Goal: Check status: Check status

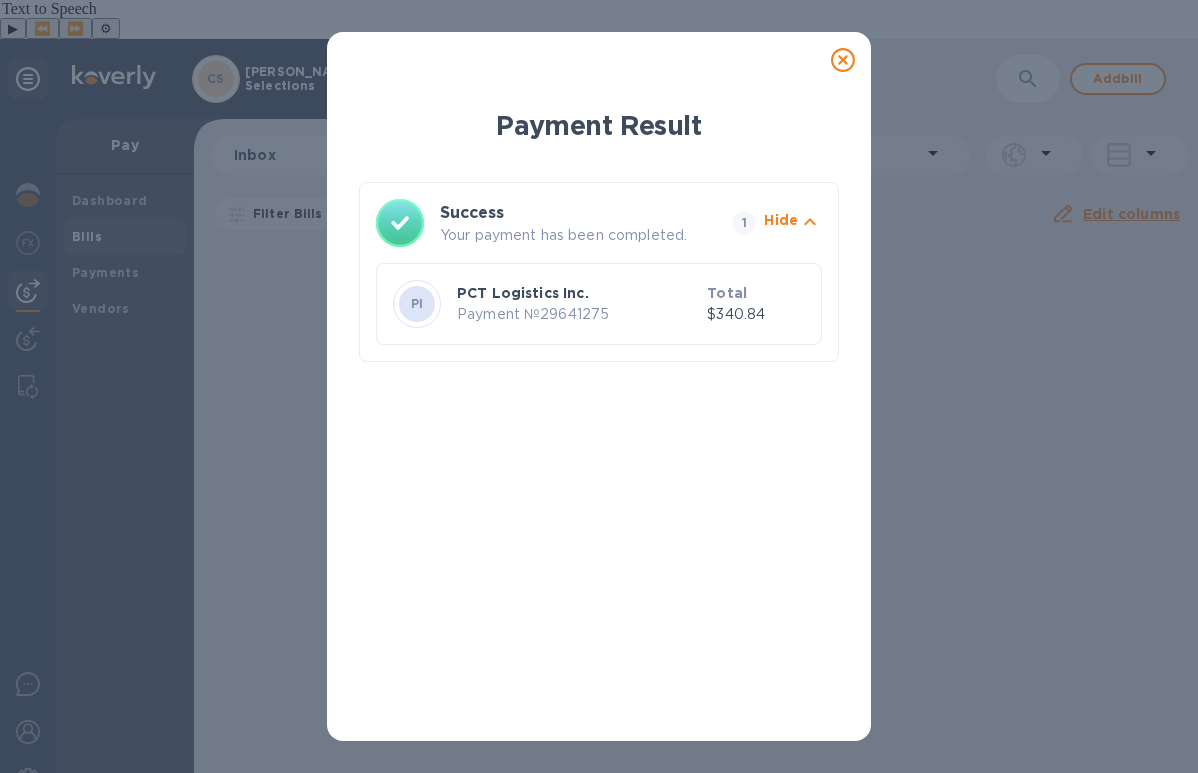
click at [836, 67] on icon at bounding box center [843, 60] width 24 height 24
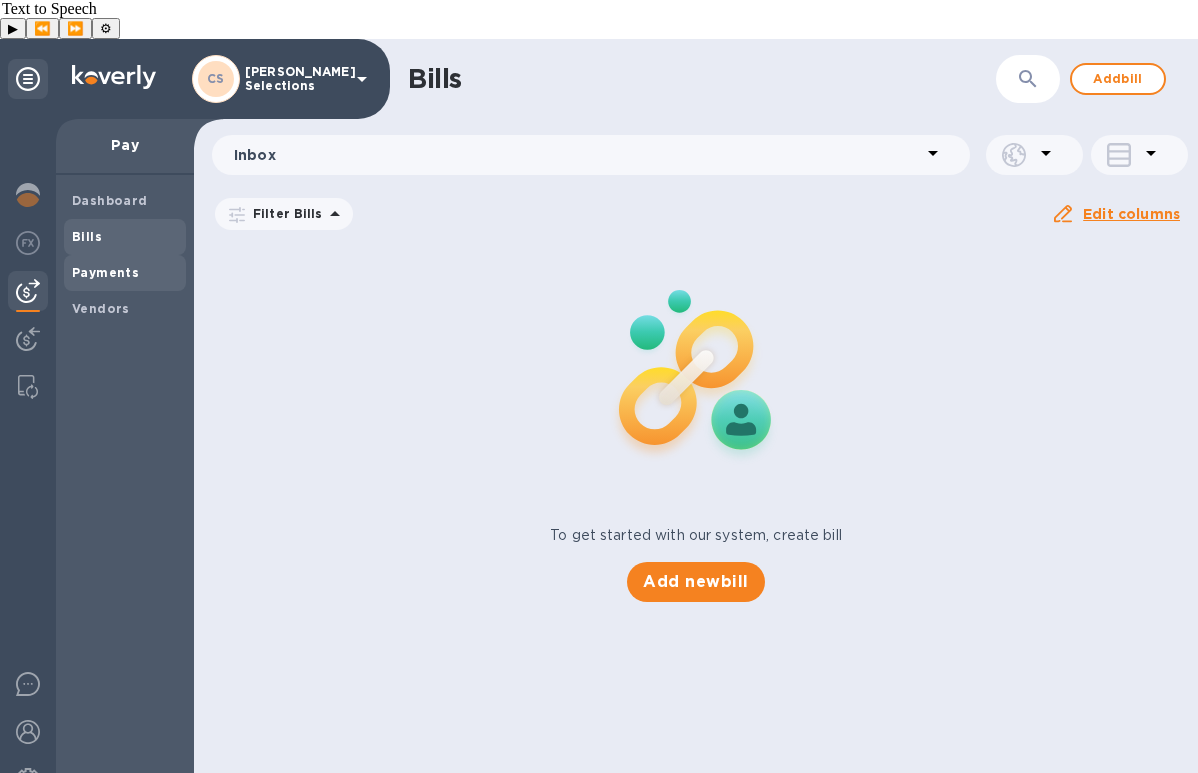
click at [115, 265] on b "Payments" at bounding box center [105, 272] width 67 height 15
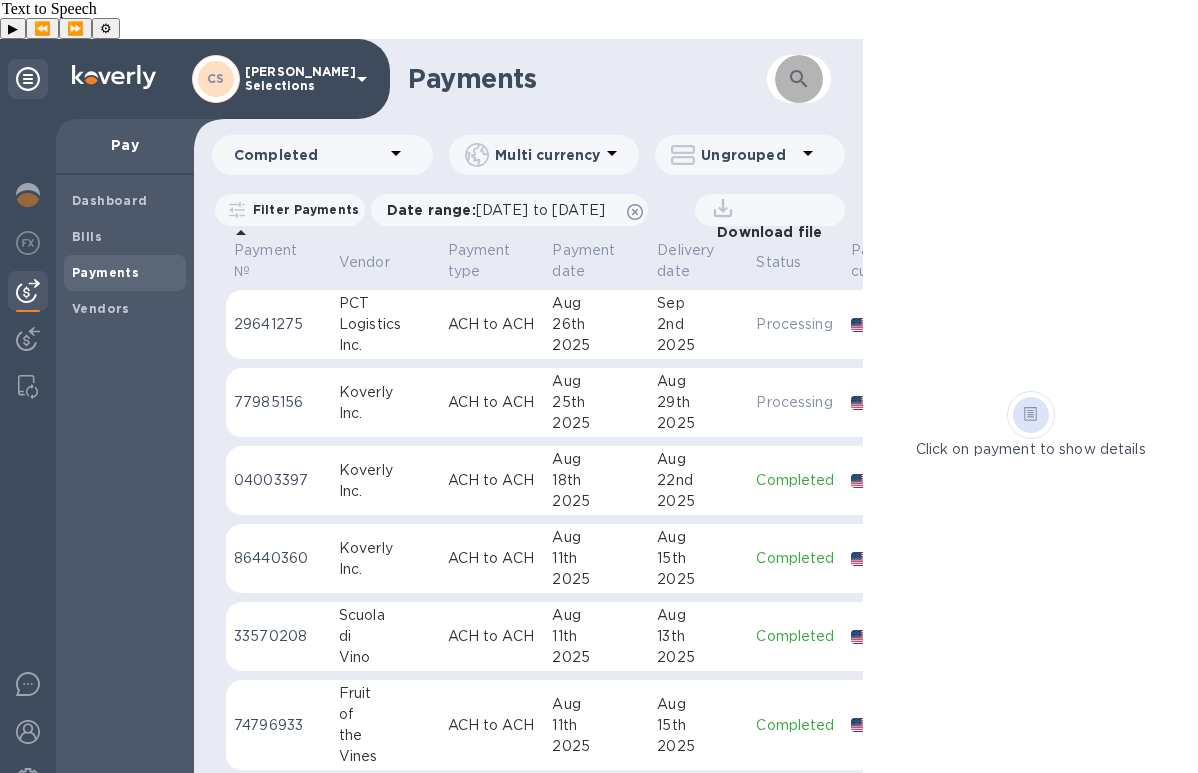
click at [788, 67] on icon "button" at bounding box center [799, 79] width 24 height 24
click at [643, 204] on icon at bounding box center [635, 212] width 16 height 16
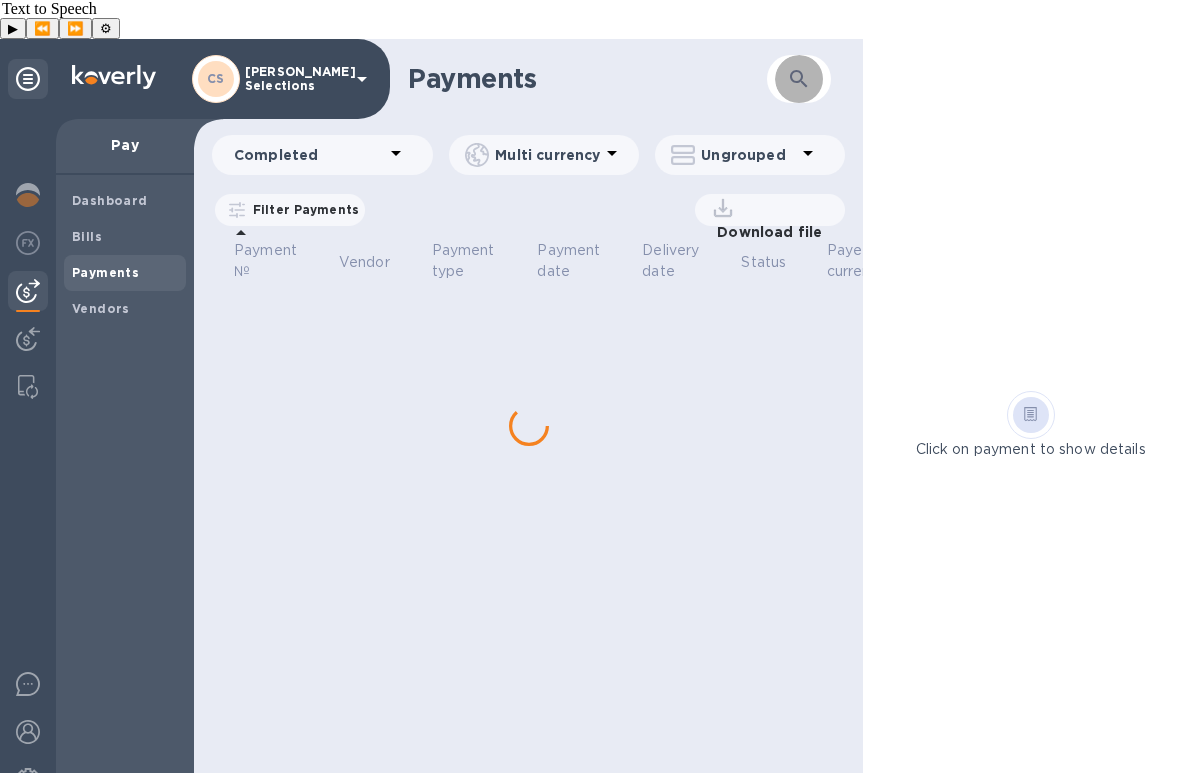
click at [804, 55] on button "button" at bounding box center [799, 79] width 48 height 48
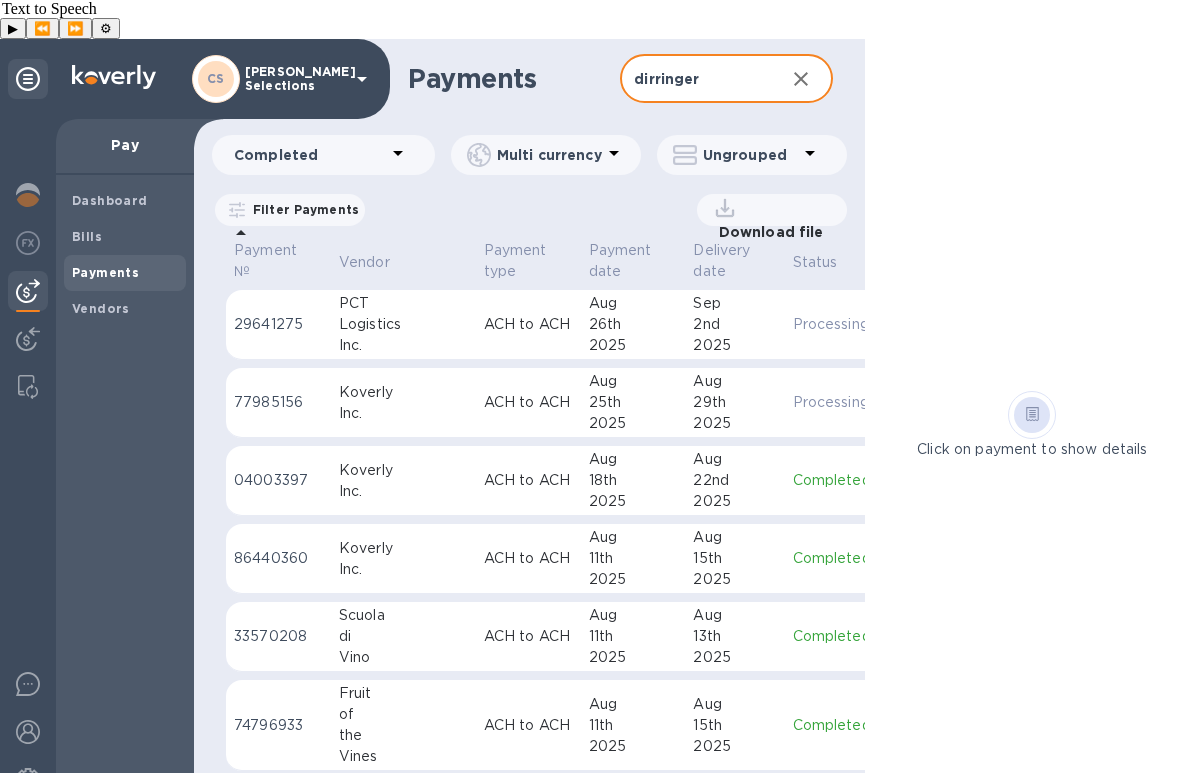
type input "dirringer"
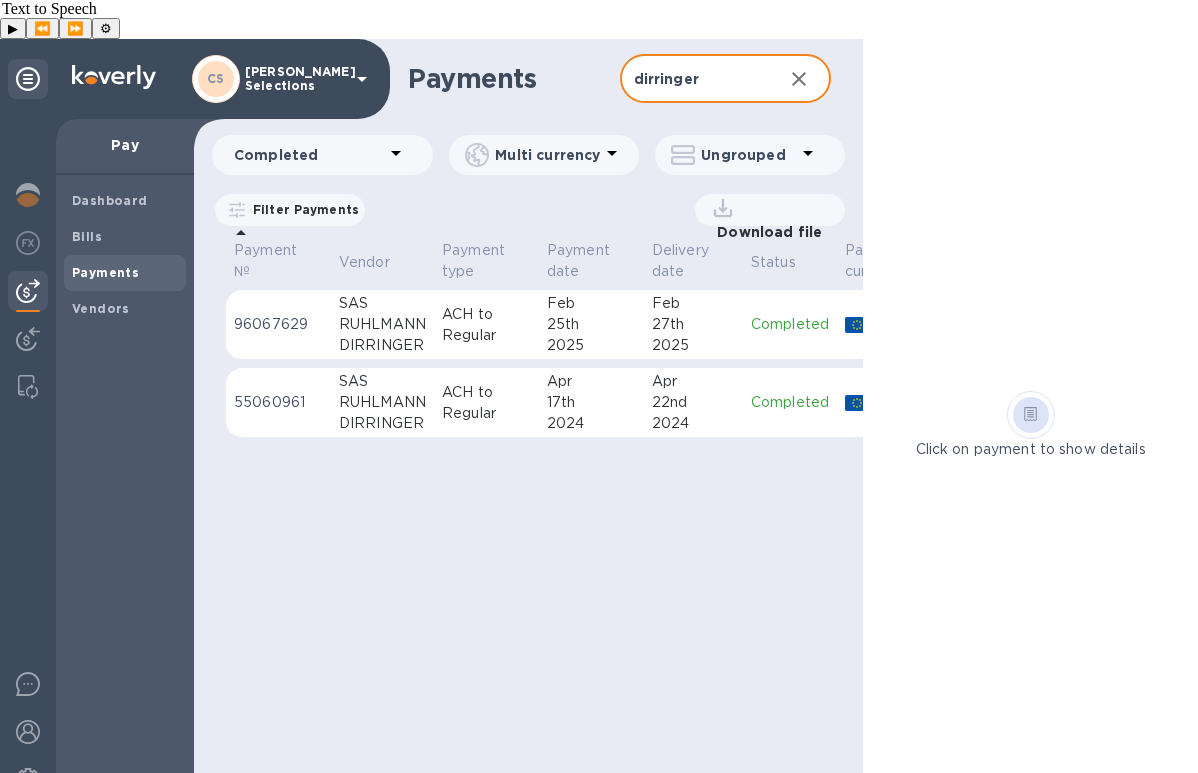
scroll to position [0, 207]
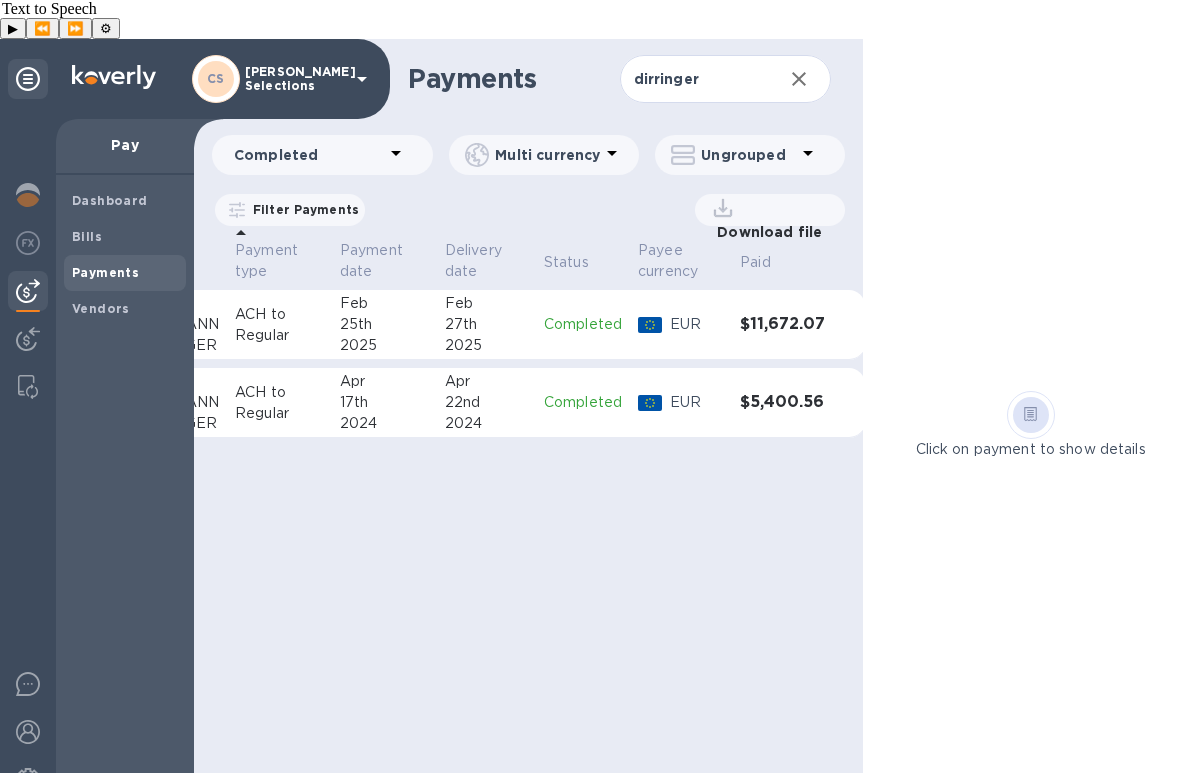
click at [544, 307] on td "Completed" at bounding box center [583, 325] width 94 height 70
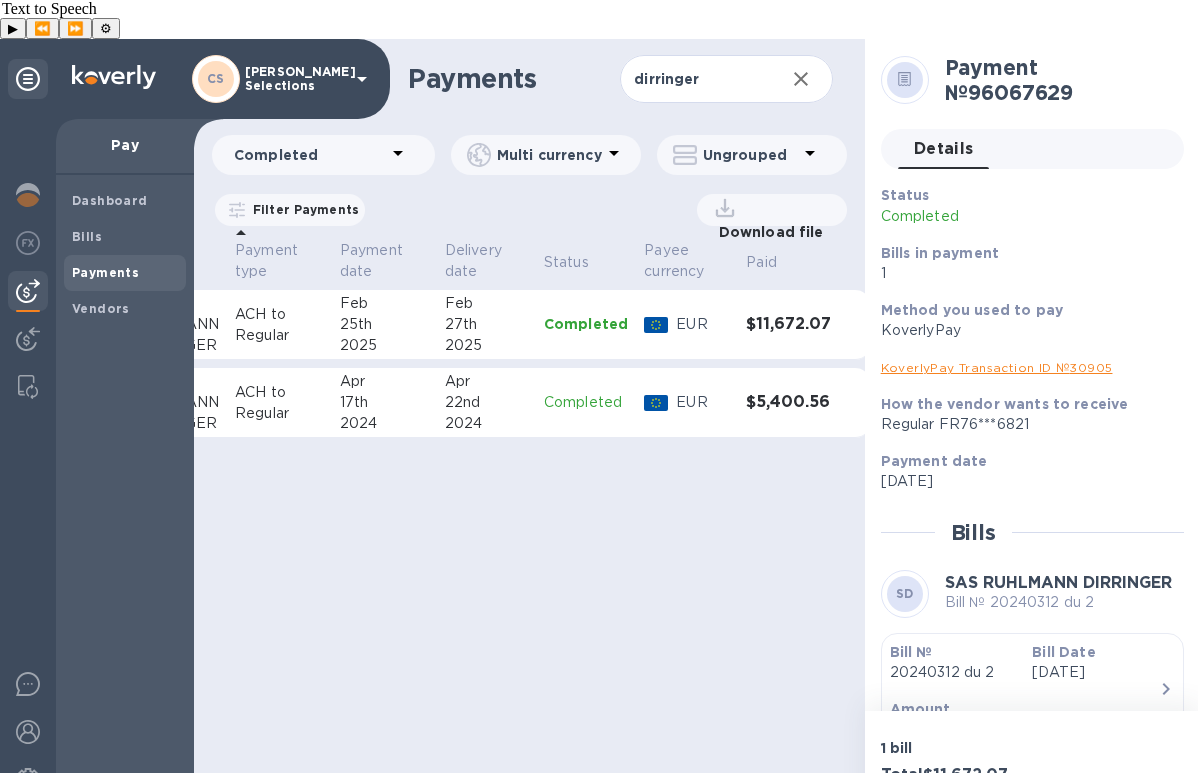
scroll to position [239, 0]
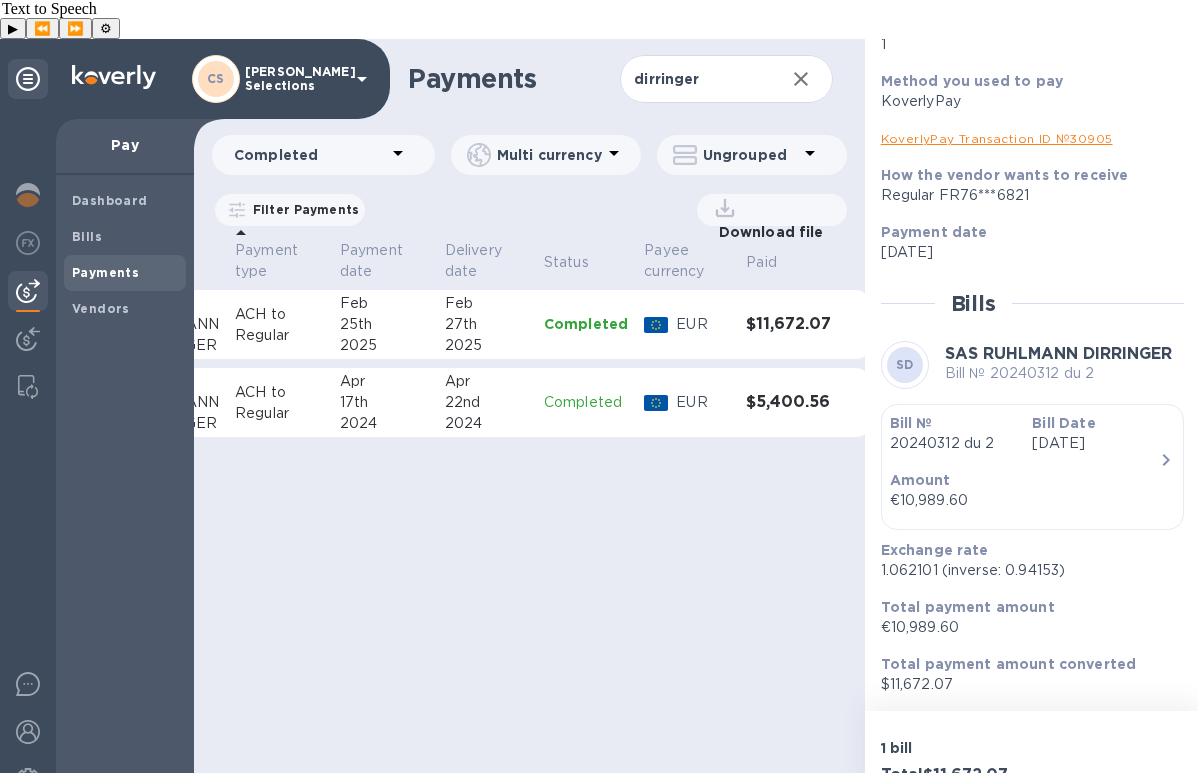
click at [1132, 470] on p "Amount" at bounding box center [1024, 480] width 269 height 20
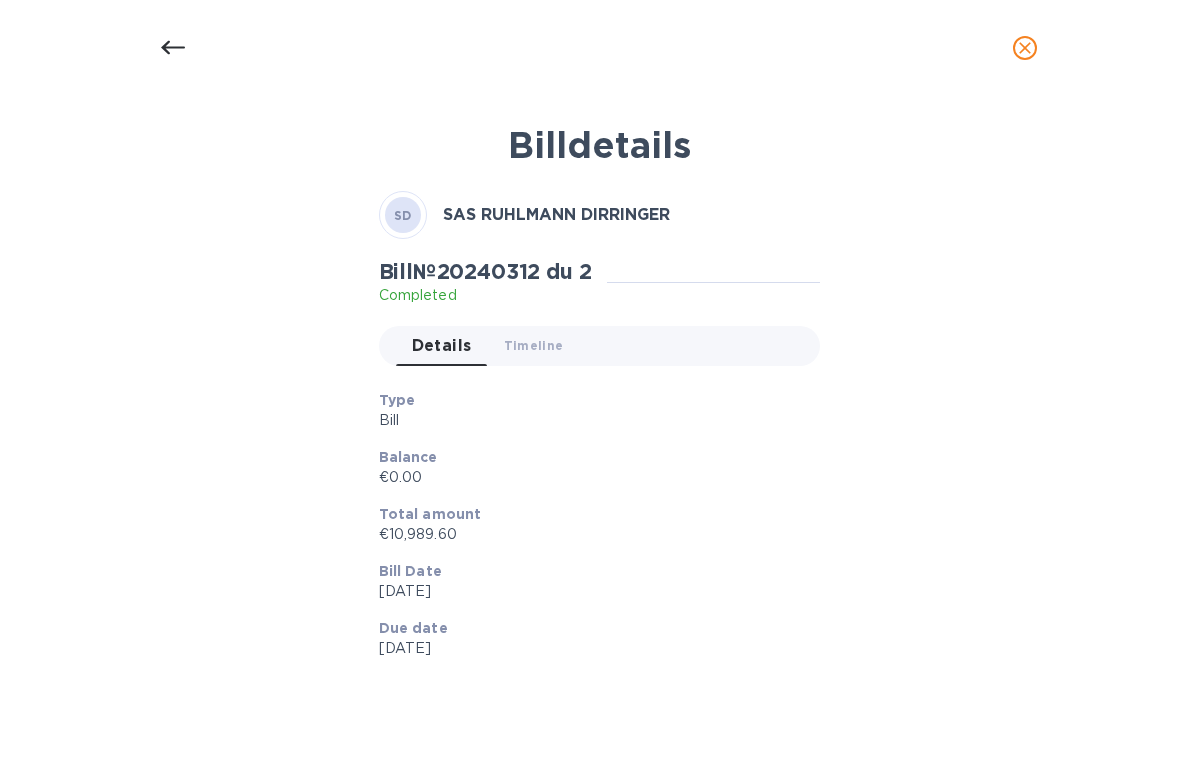
click at [181, 46] on icon at bounding box center [173, 48] width 24 height 24
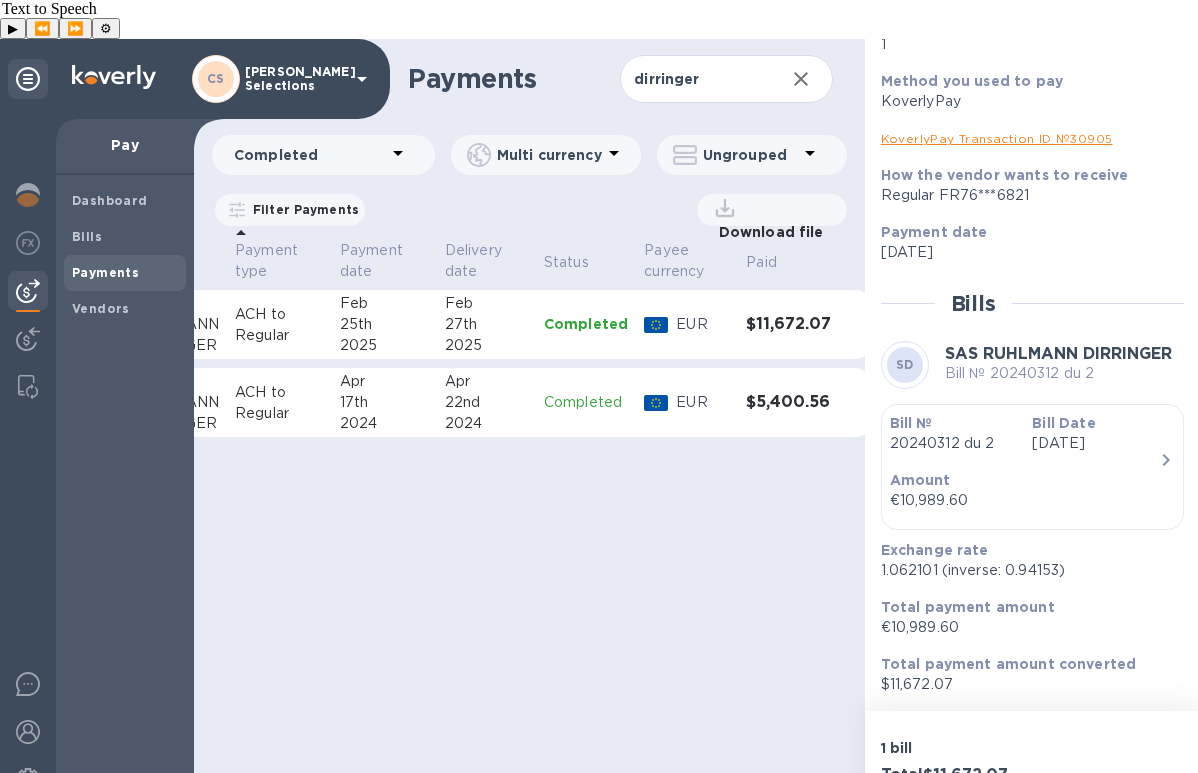
click at [532, 713] on div "Payments dirringer ​ Completed Multi currency Ungrouped Filter Payments Downloa…" at bounding box center [529, 425] width 671 height 773
